Goal: Obtain resource: Download file/media

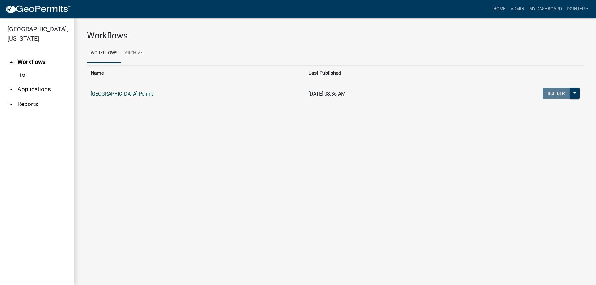
click at [126, 92] on link "[GEOGRAPHIC_DATA] Permit" at bounding box center [122, 94] width 62 height 6
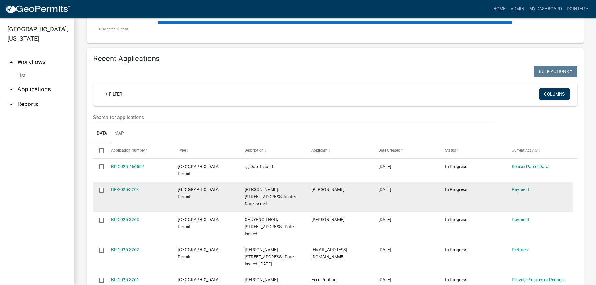
scroll to position [186, 0]
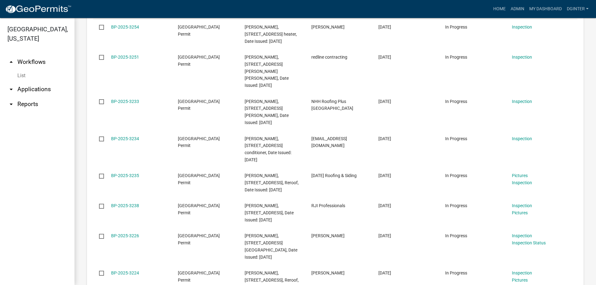
scroll to position [370, 0]
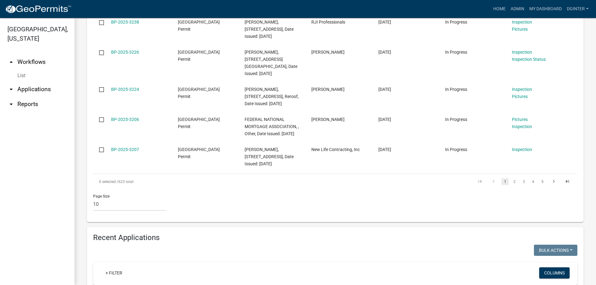
type input "607"
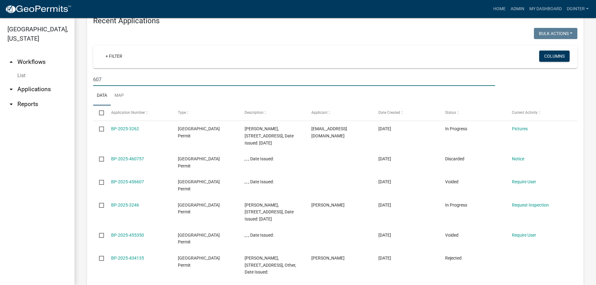
scroll to position [587, 0]
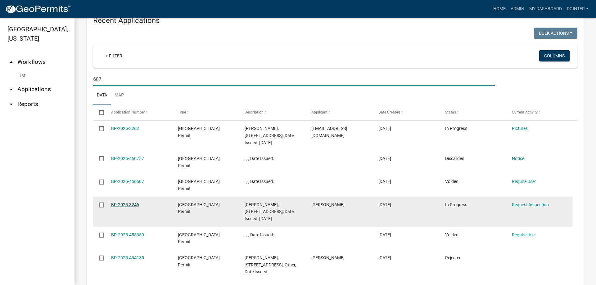
click at [128, 202] on link "BP-2025-3246" at bounding box center [125, 204] width 28 height 5
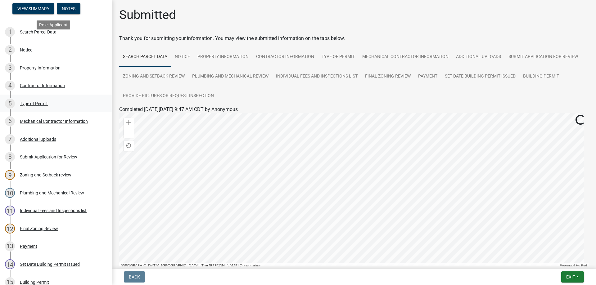
scroll to position [186, 0]
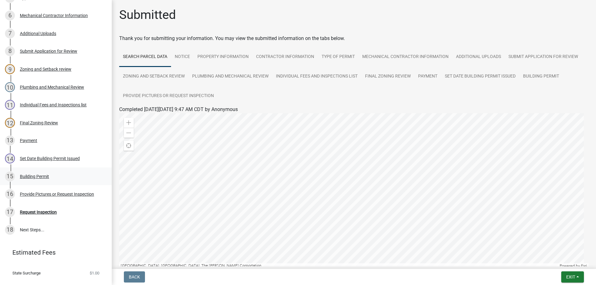
click at [29, 174] on div "Building Permit" at bounding box center [34, 176] width 29 height 4
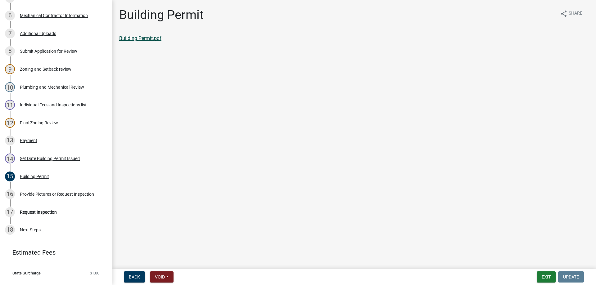
click at [141, 40] on link "Building Permit.pdf" at bounding box center [140, 38] width 42 height 6
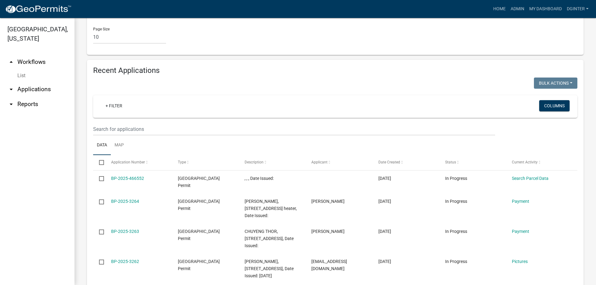
scroll to position [503, 0]
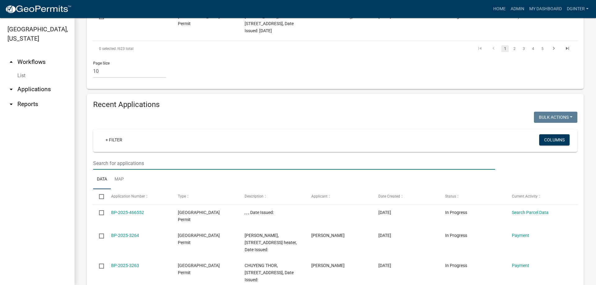
click at [106, 157] on input "text" at bounding box center [294, 163] width 402 height 13
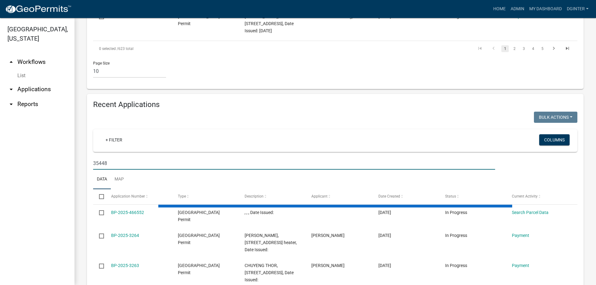
type input "35448"
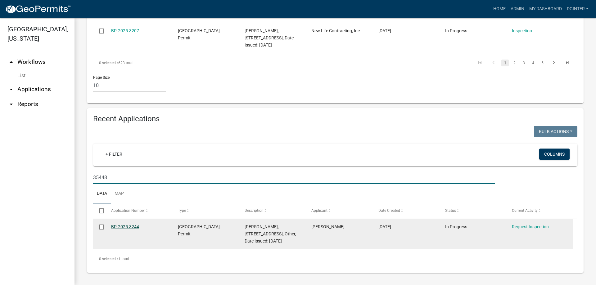
scroll to position [475, 0]
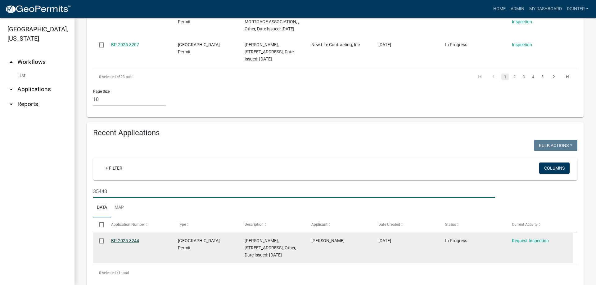
click at [124, 238] on link "BP-2025-3244" at bounding box center [125, 240] width 28 height 5
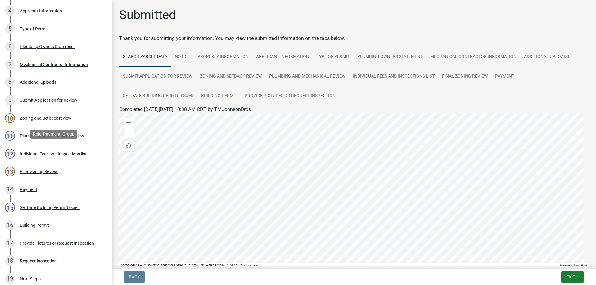
scroll to position [228, 0]
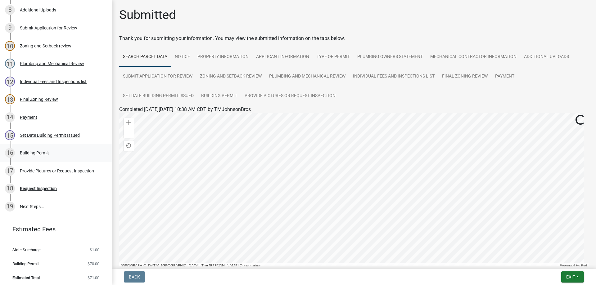
click at [36, 151] on div "Building Permit" at bounding box center [34, 153] width 29 height 4
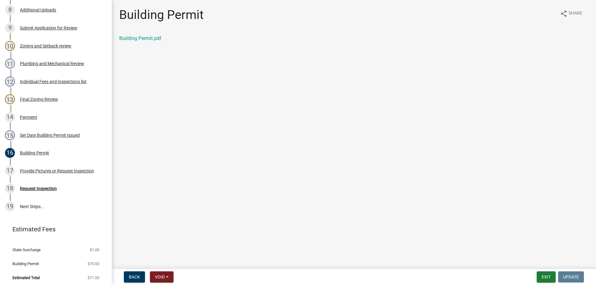
click at [145, 40] on link "Building Permit.pdf" at bounding box center [140, 38] width 42 height 6
